Goal: Task Accomplishment & Management: Use online tool/utility

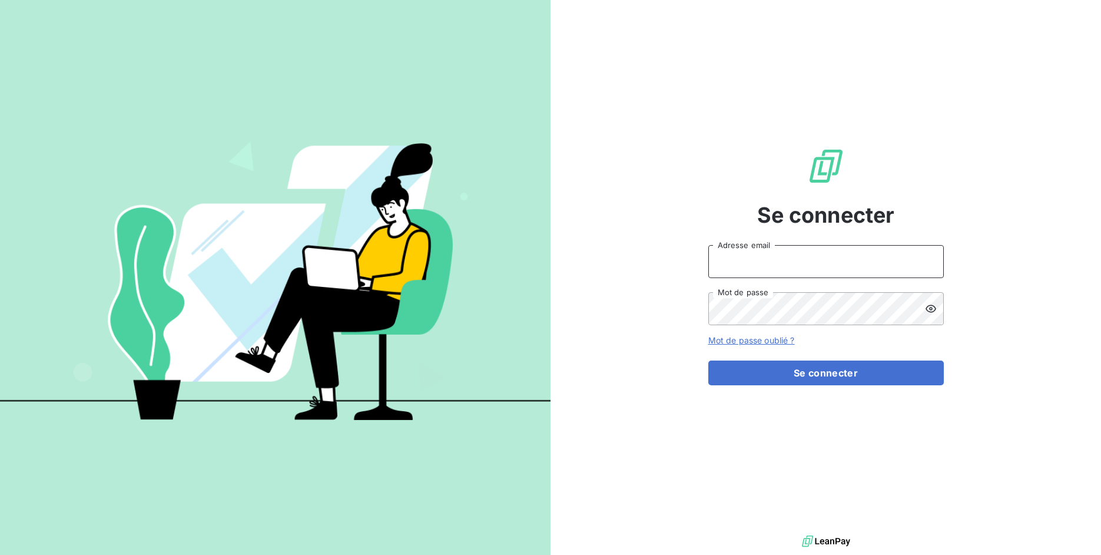
click at [745, 264] on input "Adresse email" at bounding box center [827, 261] width 236 height 33
drag, startPoint x: 752, startPoint y: 262, endPoint x: 792, endPoint y: 263, distance: 40.1
click at [792, 263] on input "admin@3dcelo" at bounding box center [827, 261] width 236 height 33
type input "admin@kiloutou"
click at [709, 360] on button "Se connecter" at bounding box center [827, 372] width 236 height 25
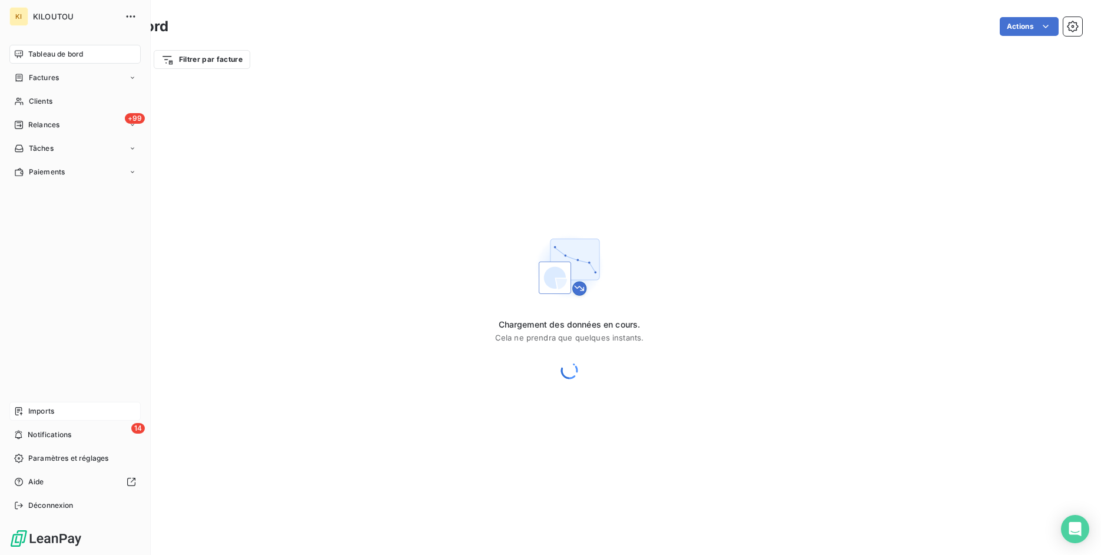
click at [24, 415] on div "Imports" at bounding box center [74, 411] width 131 height 19
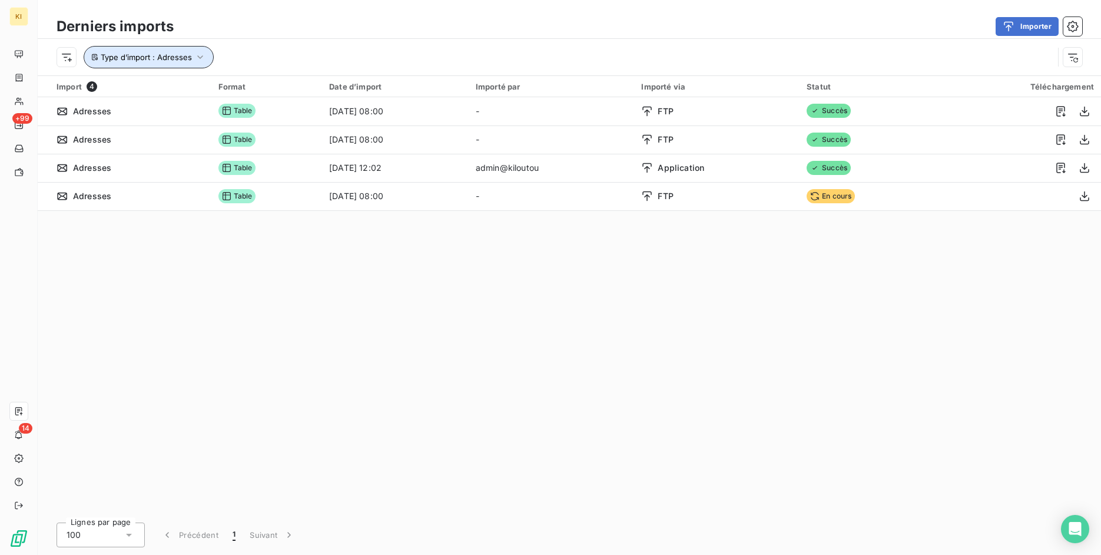
click at [203, 61] on icon "button" at bounding box center [200, 57] width 12 height 12
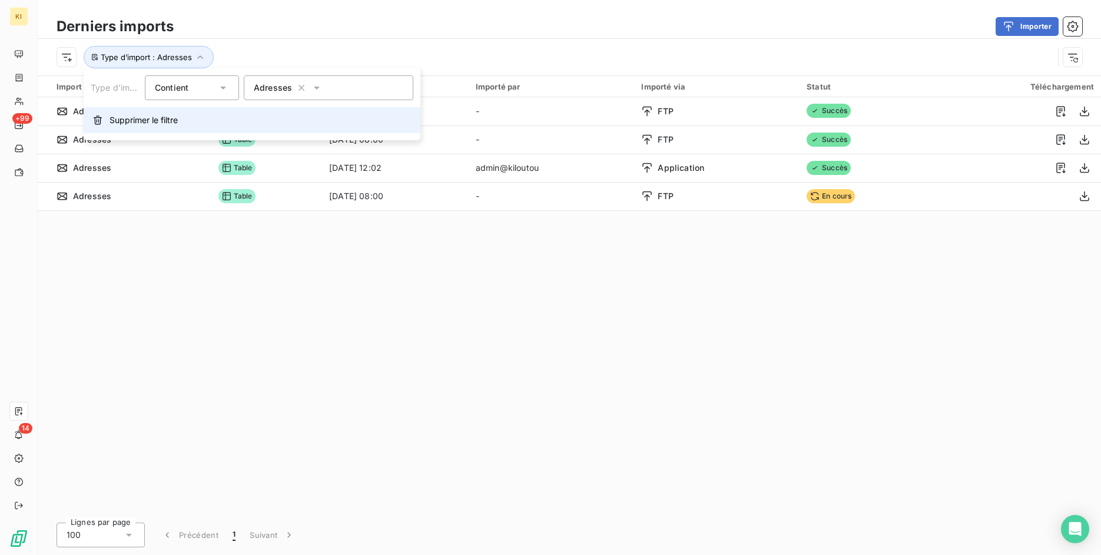
click at [180, 120] on button "Supprimer le filtre" at bounding box center [252, 120] width 337 height 26
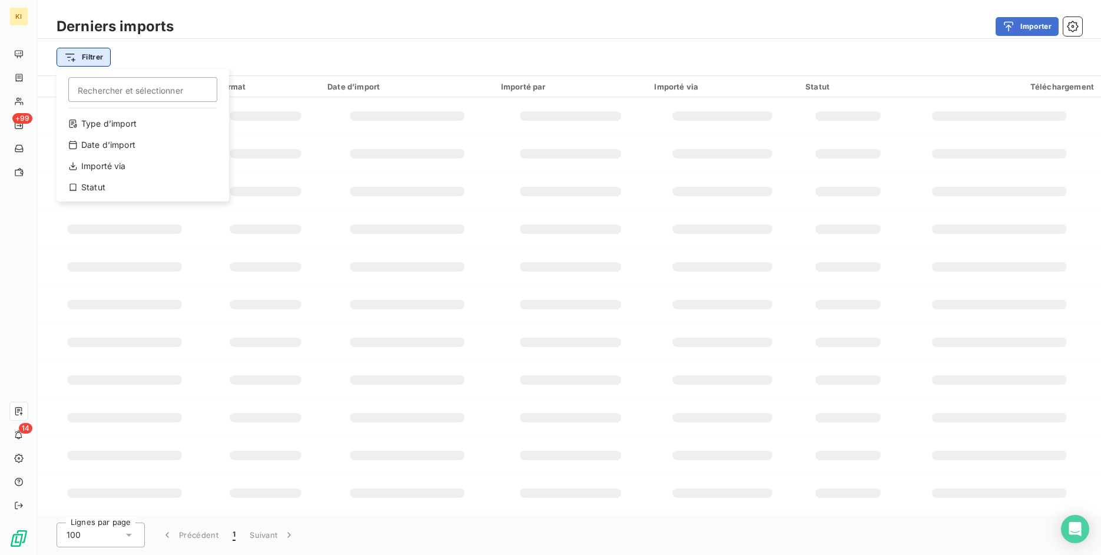
click at [99, 58] on html "KI +99 14 Derniers imports Importer Filtrer Rechercher et sélectionner Type d’i…" at bounding box center [550, 277] width 1101 height 555
click at [127, 123] on div "Type d’import" at bounding box center [142, 123] width 163 height 19
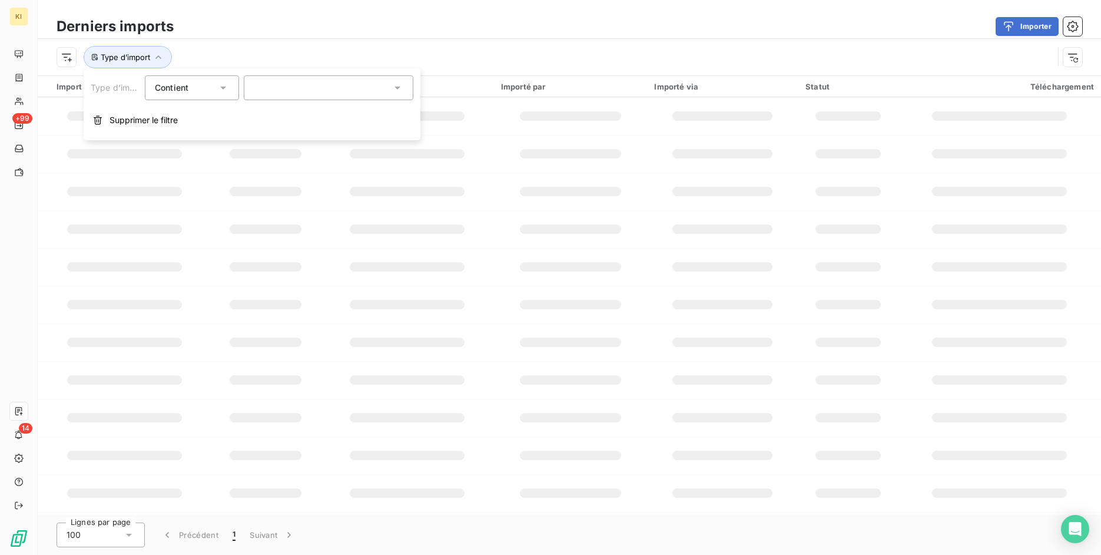
click at [195, 87] on div "Contient is" at bounding box center [186, 88] width 62 height 16
click at [259, 55] on div "Type d’import" at bounding box center [555, 57] width 997 height 22
click at [166, 64] on button "Type d’import" at bounding box center [128, 57] width 88 height 22
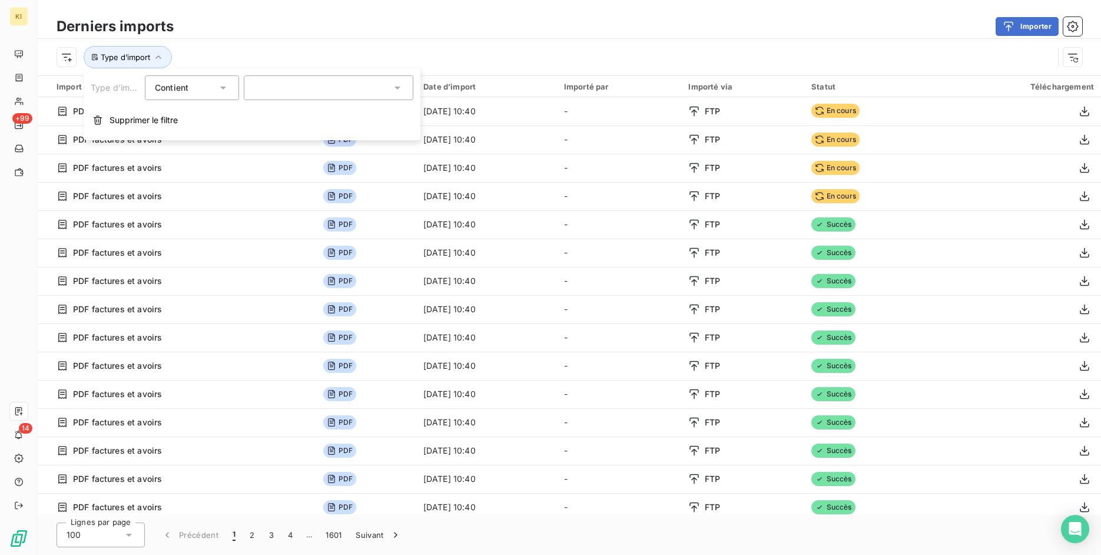
click at [282, 84] on div at bounding box center [329, 87] width 170 height 25
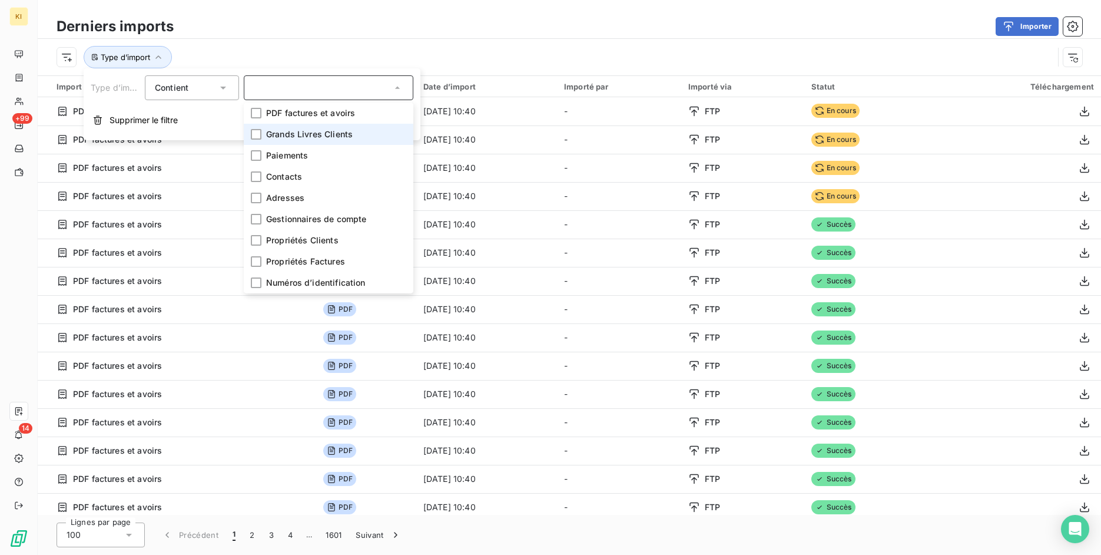
click at [303, 130] on span "Grands Livres Clients" at bounding box center [309, 134] width 87 height 12
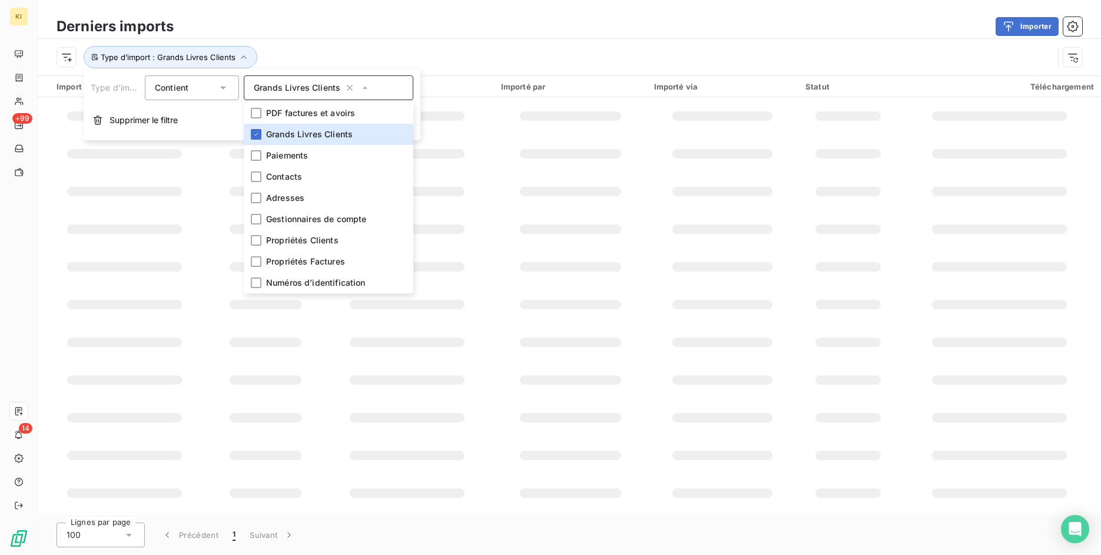
click at [583, 29] on div "Importer" at bounding box center [635, 26] width 895 height 19
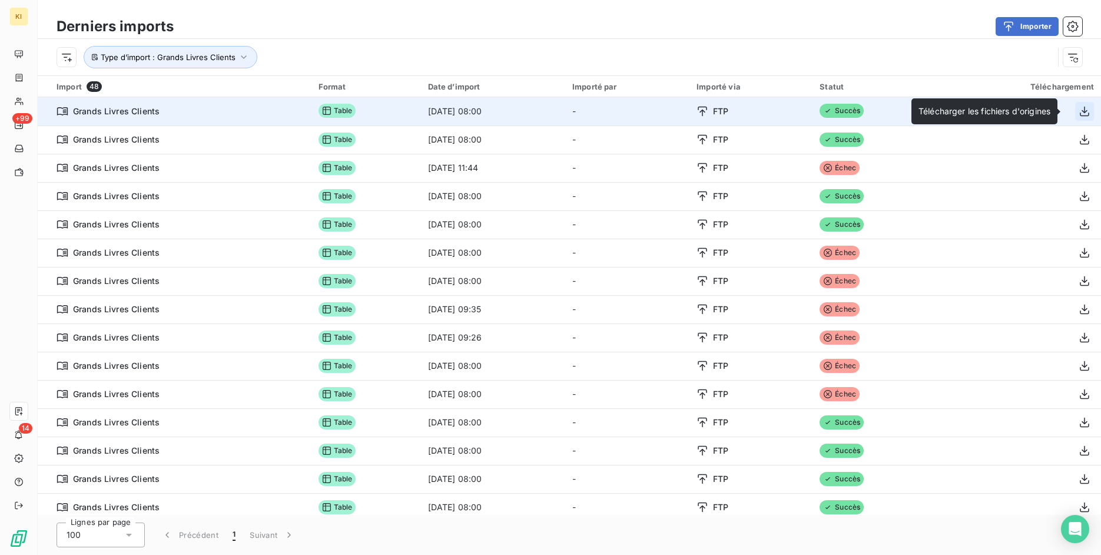
click at [1079, 110] on icon "button" at bounding box center [1085, 111] width 12 height 12
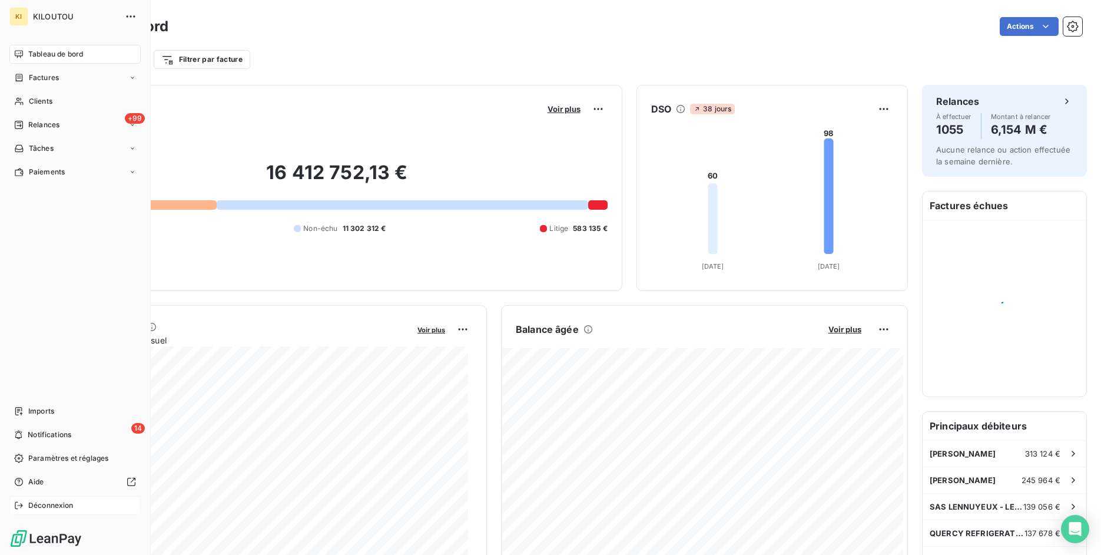
click at [24, 504] on div "Déconnexion" at bounding box center [74, 505] width 131 height 19
